Goal: Navigation & Orientation: Find specific page/section

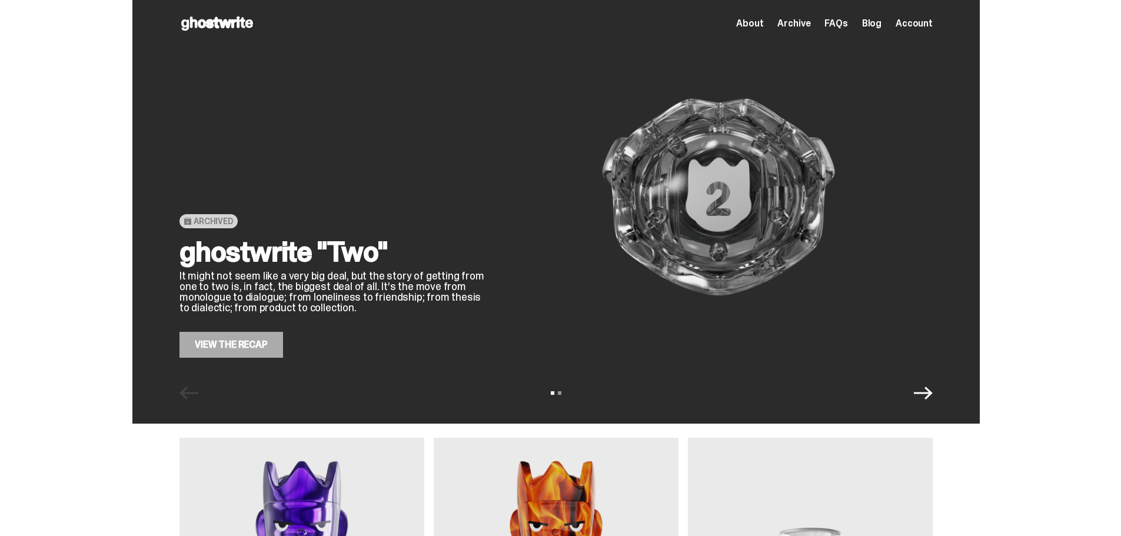
click at [796, 25] on span "Archive" at bounding box center [794, 23] width 33 height 9
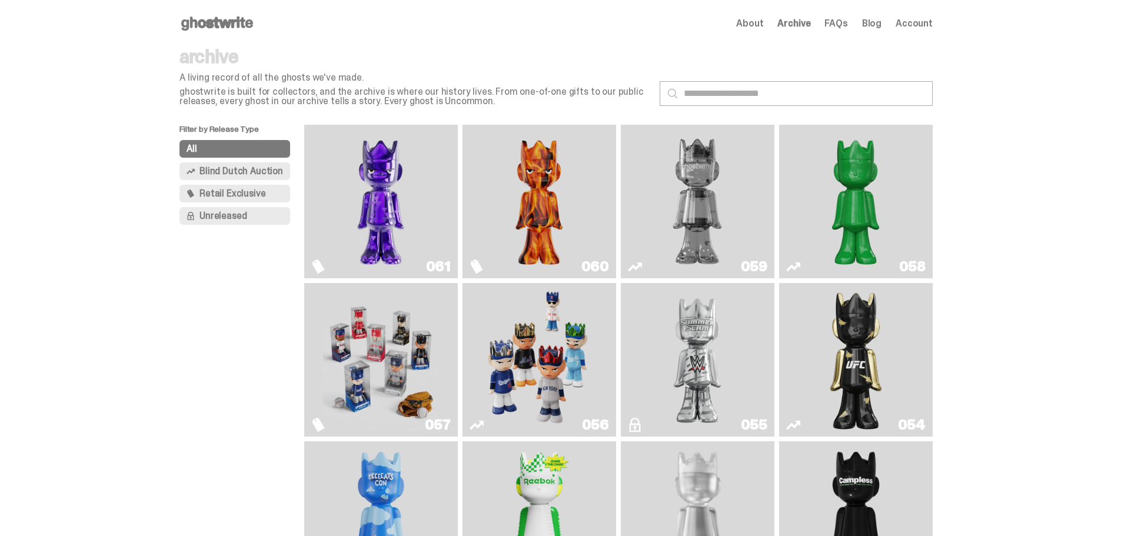
click at [499, 352] on img "Game Face (2025)" at bounding box center [539, 360] width 115 height 144
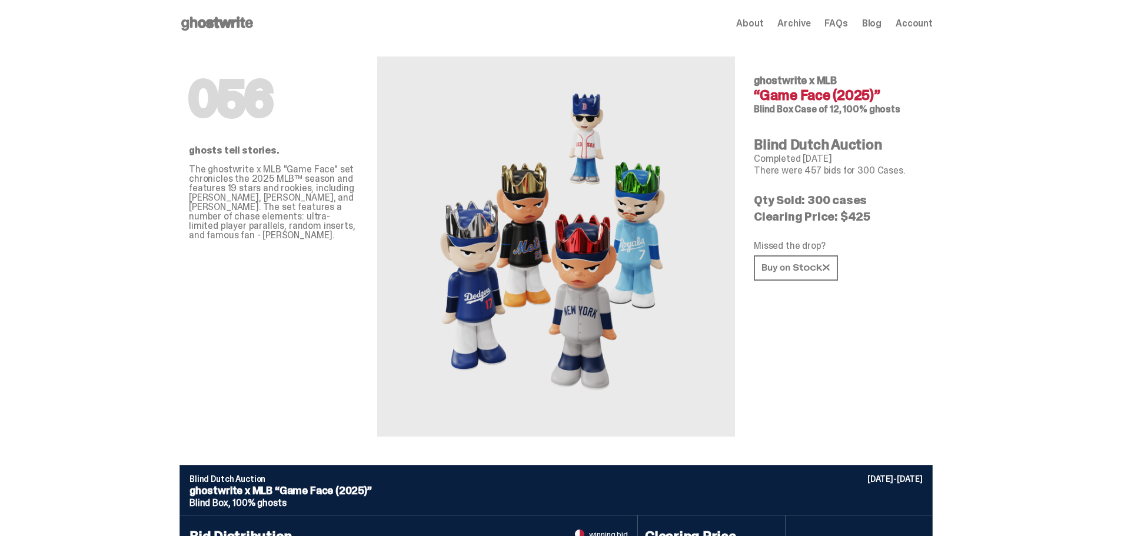
click at [803, 24] on span "Archive" at bounding box center [794, 23] width 33 height 9
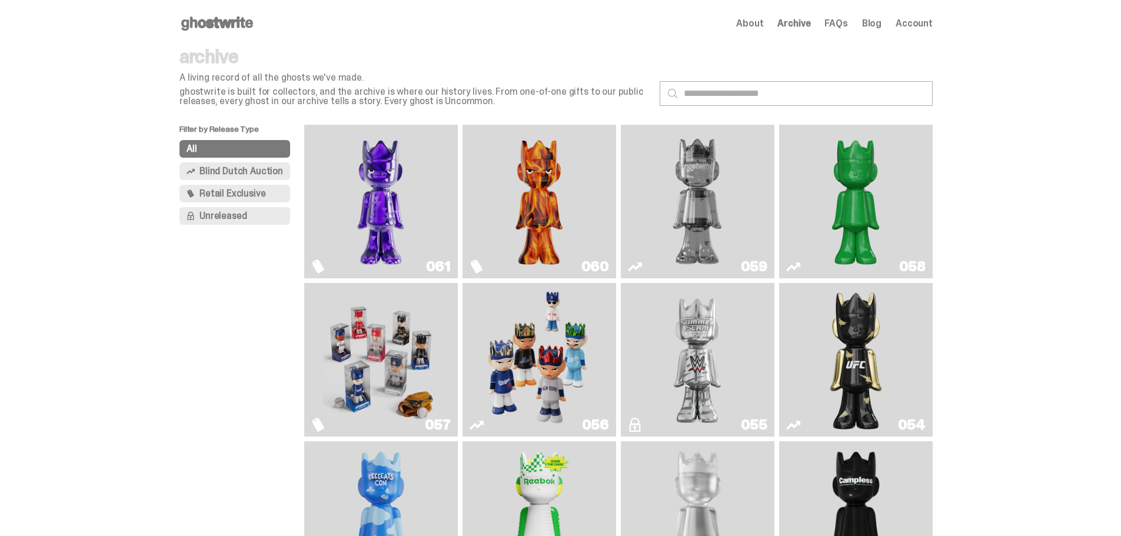
click at [875, 374] on img "Ruby" at bounding box center [856, 360] width 62 height 144
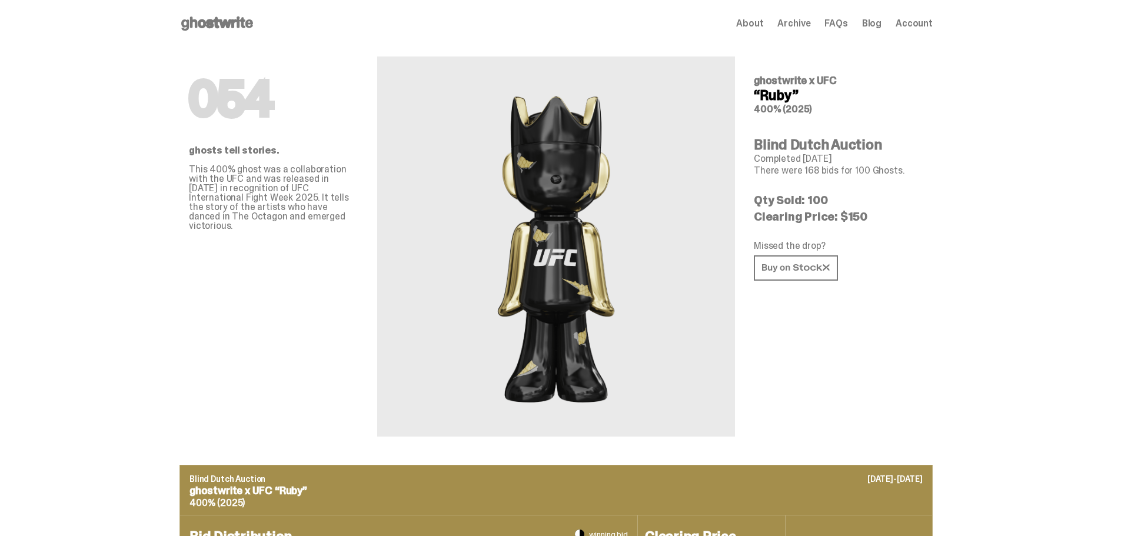
click at [809, 21] on span "Archive" at bounding box center [794, 23] width 33 height 9
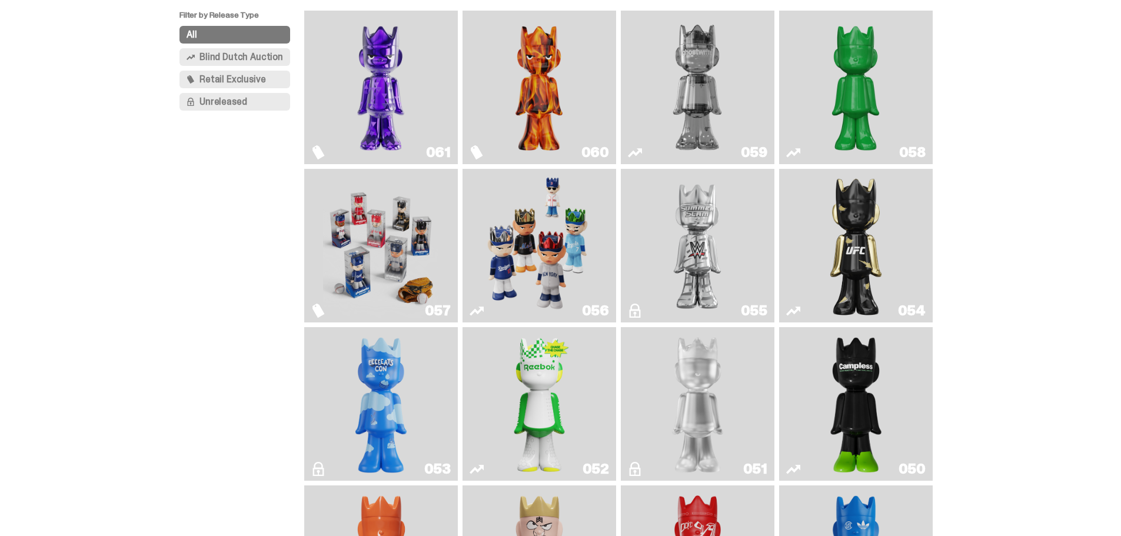
scroll to position [235, 0]
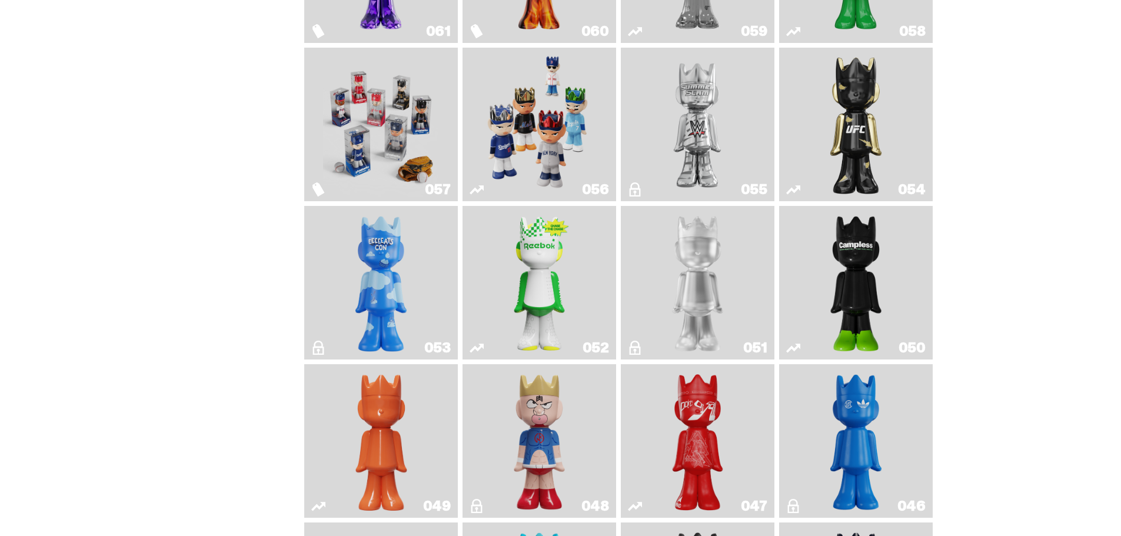
click at [700, 133] on img "I Was There SummerSlam" at bounding box center [697, 124] width 115 height 144
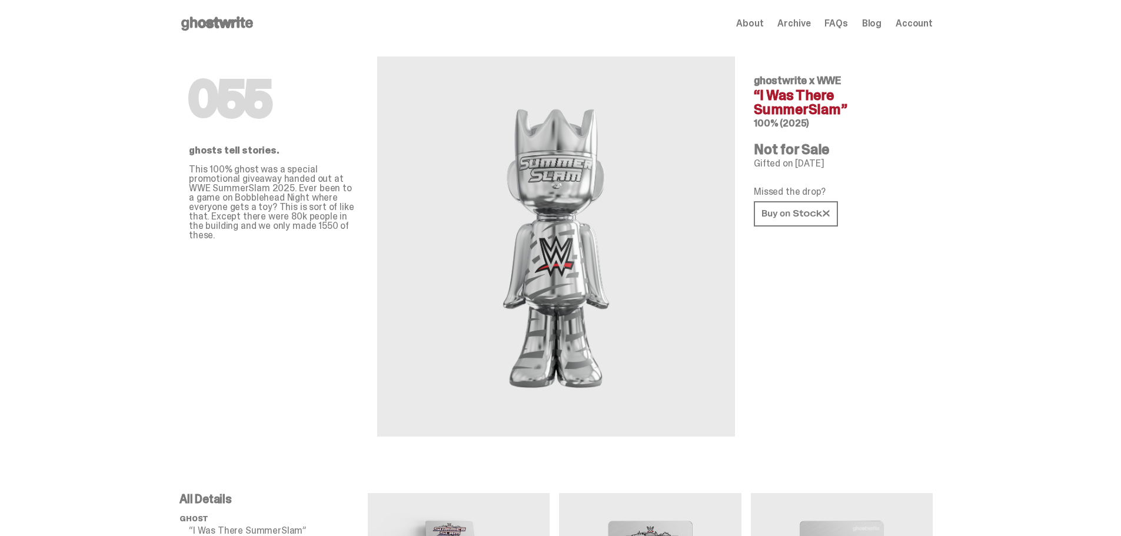
click at [803, 24] on span "Archive" at bounding box center [794, 23] width 33 height 9
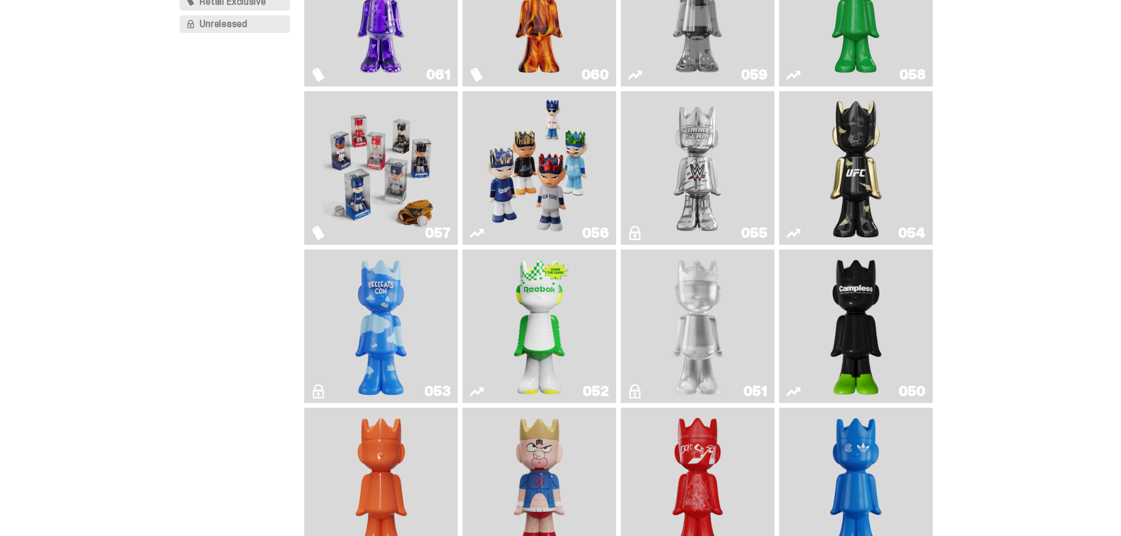
scroll to position [235, 0]
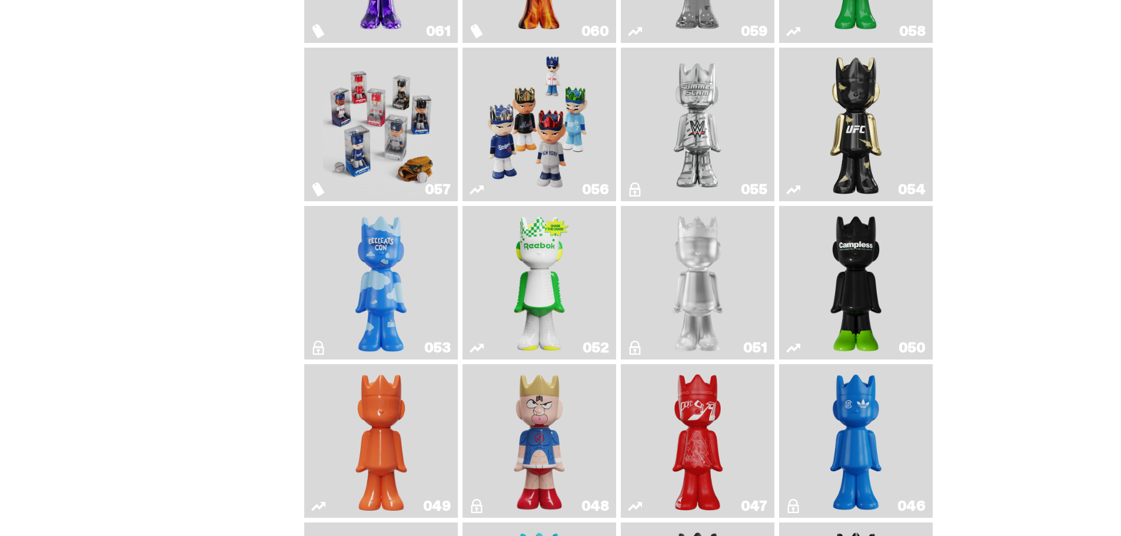
click at [557, 275] on img "Court Victory" at bounding box center [540, 283] width 62 height 144
